Goal: Transaction & Acquisition: Book appointment/travel/reservation

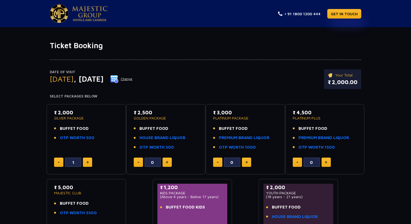
type input "2"
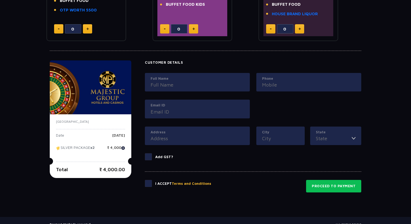
scroll to position [203, 0]
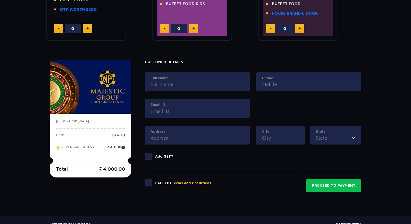
click at [173, 81] on input "Full Name" at bounding box center [198, 84] width 94 height 7
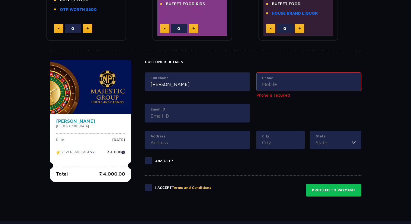
click at [171, 87] on input "[PERSON_NAME]" at bounding box center [198, 84] width 94 height 7
type input "[PERSON_NAME]"
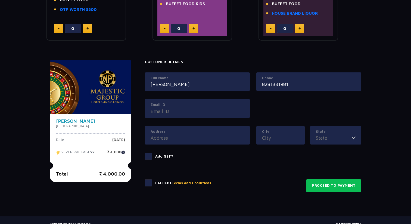
type input "8281331981"
click at [160, 111] on input "Email ID" at bounding box center [198, 110] width 94 height 7
type input "[EMAIL_ADDRESS][DOMAIN_NAME]"
click at [168, 137] on input "Address" at bounding box center [198, 137] width 94 height 7
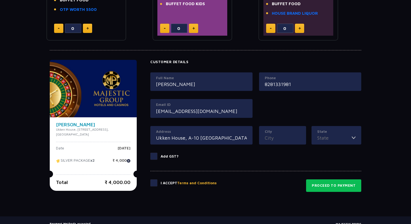
click at [168, 137] on input "Ukken House, A-10 [GEOGRAPHIC_DATA], [GEOGRAPHIC_DATA]" at bounding box center [201, 137] width 91 height 7
click at [231, 140] on input "Ukken House, A-10 [GEOGRAPHIC_DATA], [GEOGRAPHIC_DATA]" at bounding box center [201, 137] width 91 height 7
type input "Ukken House, A-10 [GEOGRAPHIC_DATA], [GEOGRAPHIC_DATA]"
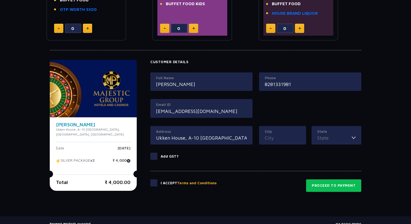
click at [281, 136] on input "City" at bounding box center [283, 137] width 36 height 7
type input "Thrissur"
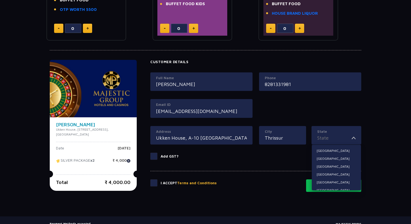
click at [343, 138] on input "State" at bounding box center [335, 137] width 35 height 7
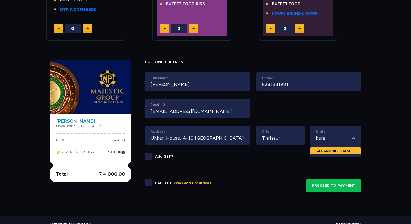
click at [333, 150] on li "[GEOGRAPHIC_DATA]" at bounding box center [336, 150] width 51 height 7
type input "[GEOGRAPHIC_DATA]"
click at [151, 153] on span at bounding box center [148, 156] width 7 height 7
click at [0, 0] on input "Add GST?" at bounding box center [0, 0] width 0 height 0
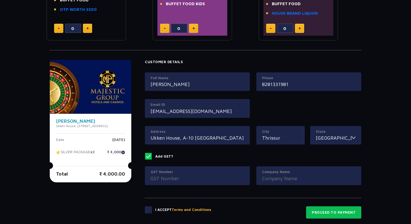
click at [152, 155] on span at bounding box center [148, 156] width 7 height 7
click at [0, 0] on input "Add GST?" at bounding box center [0, 0] width 0 height 0
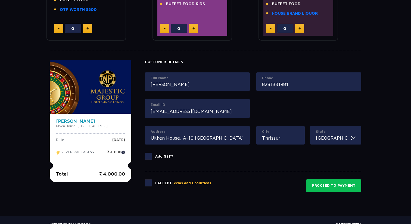
click at [152, 184] on span at bounding box center [148, 182] width 7 height 7
click at [0, 0] on input "checkbox" at bounding box center [0, 0] width 0 height 0
click at [344, 188] on button "Proceed to Payment" at bounding box center [333, 185] width 55 height 13
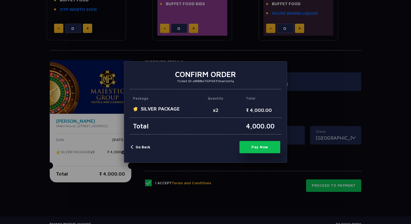
click at [259, 149] on button "Pay Now" at bounding box center [260, 147] width 41 height 12
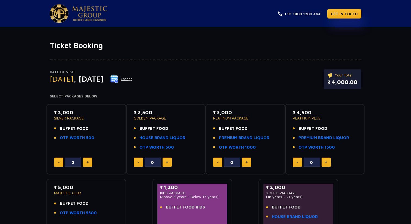
click at [185, 41] on h1 "Ticket Booking" at bounding box center [206, 45] width 312 height 9
